Goal: Information Seeking & Learning: Find specific fact

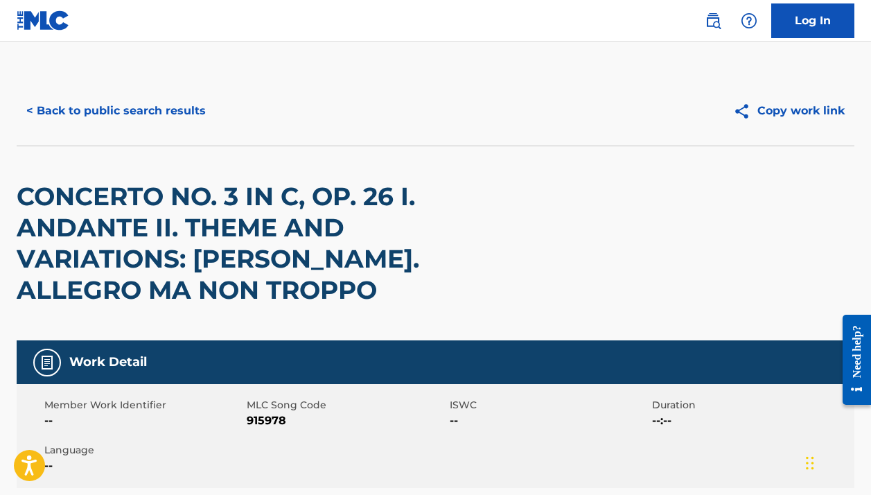
click at [168, 116] on button "< Back to public search results" at bounding box center [116, 110] width 199 height 35
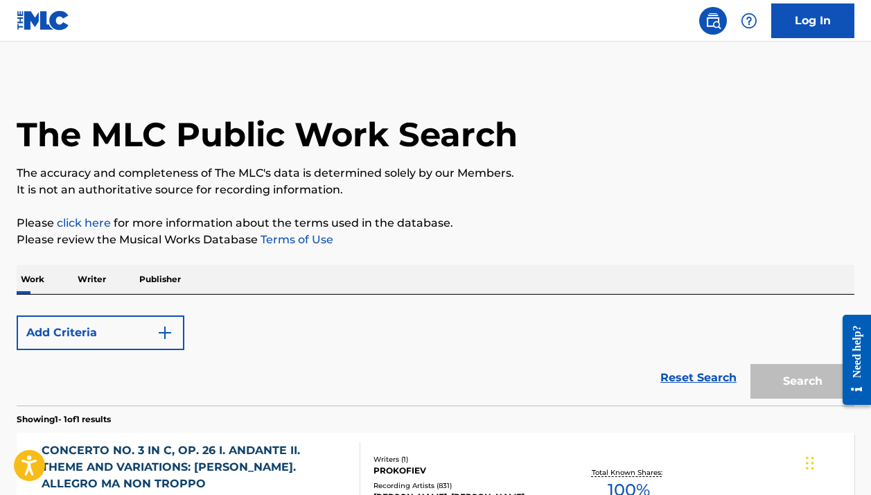
scroll to position [180, 0]
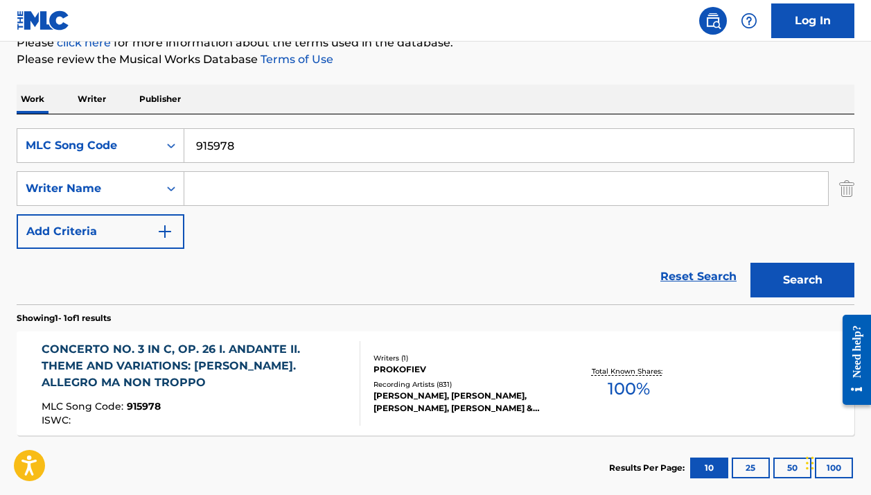
click at [123, 165] on div "SearchWithCriteria198896eb-0209-4e66-b0f6-fd0a1cfdab23 MLC Song Code 915978 Sea…" at bounding box center [435, 188] width 837 height 121
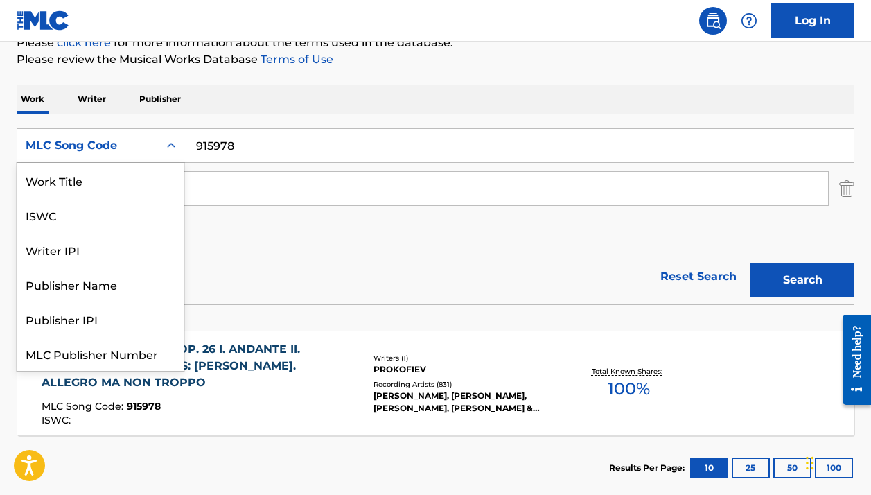
click at [117, 152] on div "MLC Song Code" at bounding box center [88, 145] width 125 height 17
click at [105, 170] on div "Work Title" at bounding box center [100, 180] width 166 height 35
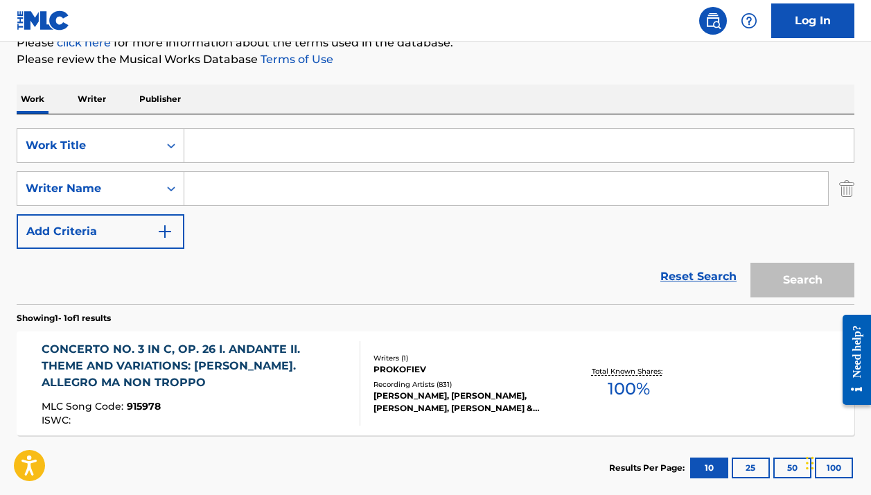
click at [231, 150] on input "Search Form" at bounding box center [518, 145] width 669 height 33
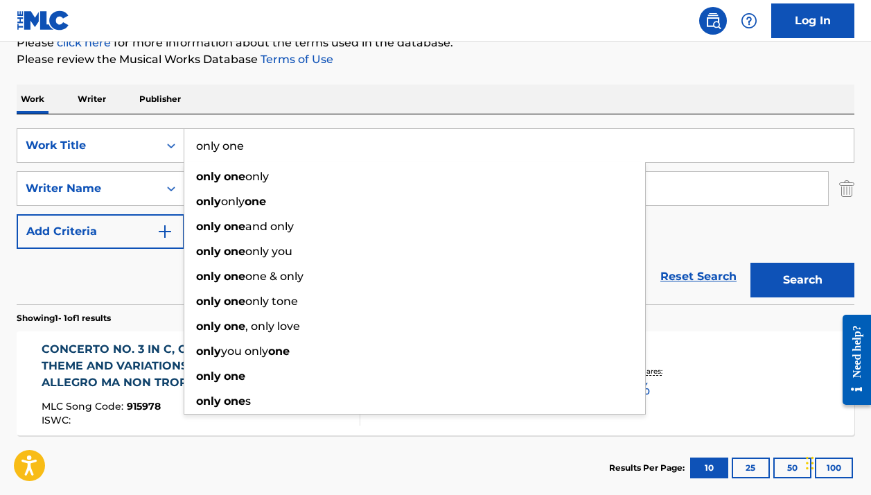
type input "only one"
click at [391, 63] on p "Please review the Musical Works Database Terms of Use" at bounding box center [435, 59] width 837 height 17
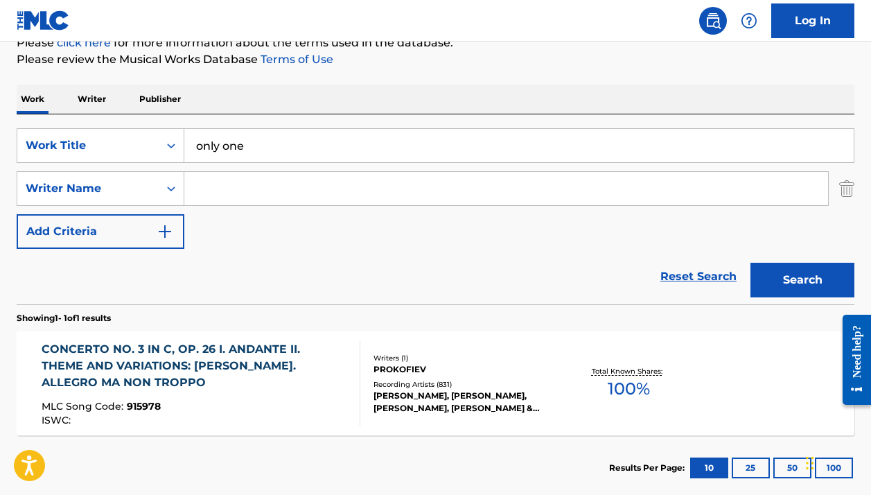
click at [304, 193] on input "Search Form" at bounding box center [505, 188] width 643 height 33
paste input "[PERSON_NAME] OILERSBLAKE [PERSON_NAME]"
drag, startPoint x: 359, startPoint y: 185, endPoint x: 268, endPoint y: 187, distance: 91.4
click at [268, 187] on input "[PERSON_NAME] OILERSBLAKE [PERSON_NAME]" at bounding box center [505, 188] width 643 height 33
click at [802, 280] on button "Search" at bounding box center [802, 279] width 104 height 35
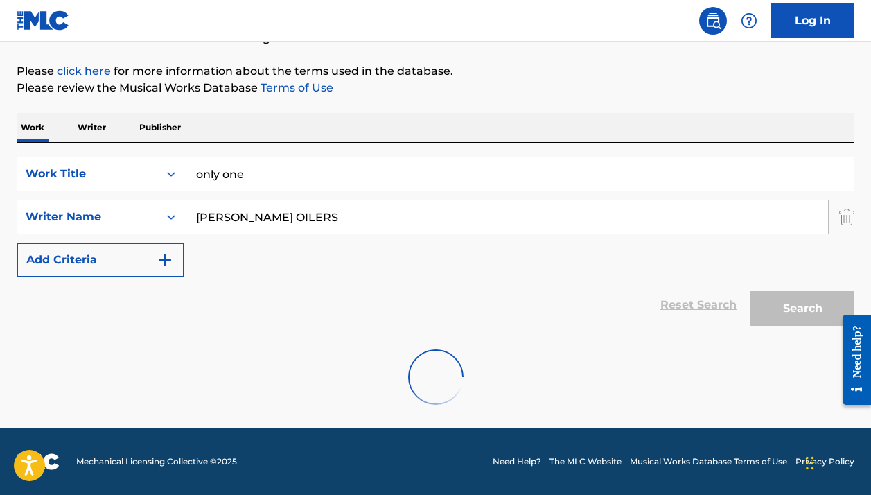
scroll to position [107, 0]
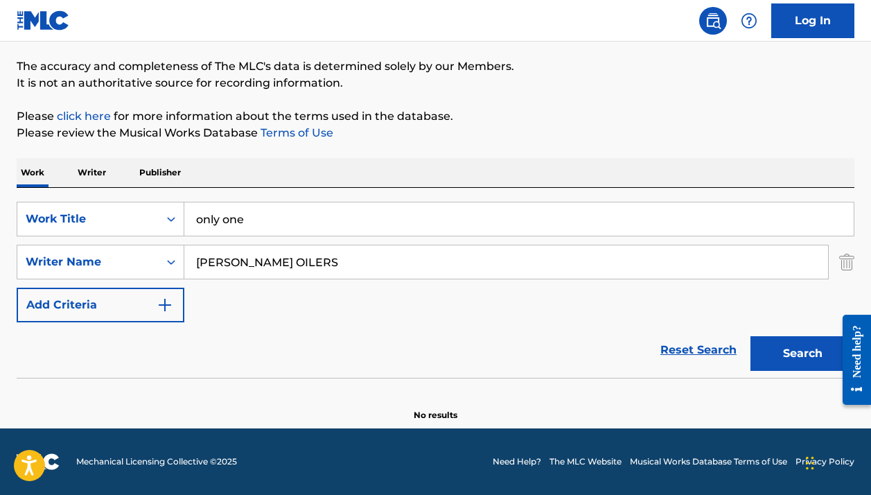
click at [292, 267] on input "[PERSON_NAME] OILERS" at bounding box center [505, 261] width 643 height 33
paste input "[PERSON_NAME]"
drag, startPoint x: 266, startPoint y: 261, endPoint x: 150, endPoint y: 261, distance: 116.4
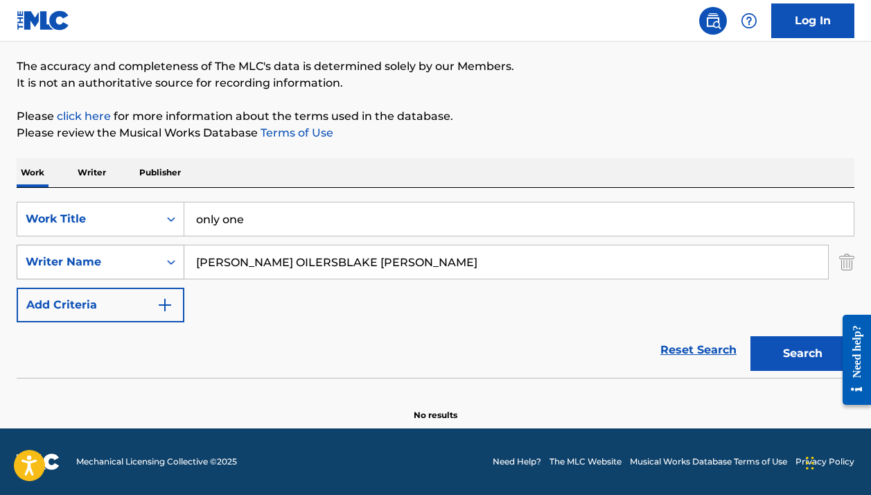
click at [152, 261] on div "SearchWithCriteria987e89b7-2203-4471-99f9-ba34e9780e5c Writer Name [PERSON_NAME…" at bounding box center [435, 261] width 837 height 35
type input "[PERSON_NAME]"
click at [802, 353] on button "Search" at bounding box center [802, 353] width 104 height 35
